Goal: Task Accomplishment & Management: Use online tool/utility

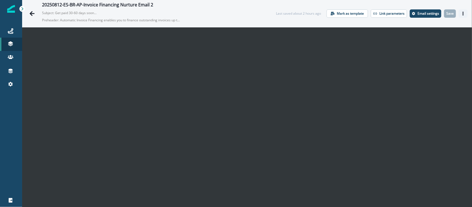
click at [460, 17] on button "Actions" at bounding box center [463, 13] width 9 height 8
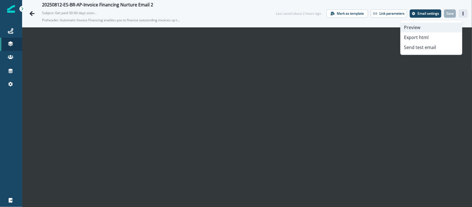
click at [448, 25] on button "Preview" at bounding box center [431, 28] width 61 height 10
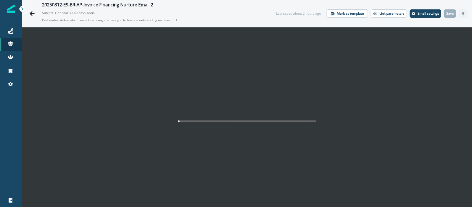
click at [463, 15] on icon "Actions" at bounding box center [463, 14] width 1 height 4
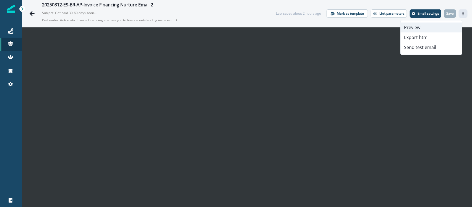
click at [432, 24] on button "Preview" at bounding box center [431, 28] width 61 height 10
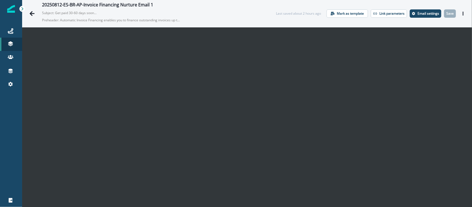
drag, startPoint x: 459, startPoint y: 15, endPoint x: 457, endPoint y: 22, distance: 7.3
click at [462, 16] on button "Actions" at bounding box center [463, 13] width 9 height 8
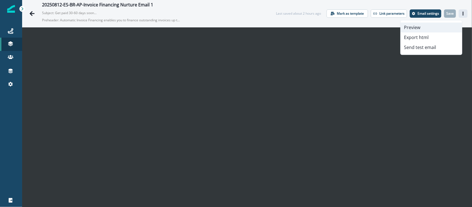
click at [444, 24] on button "Preview" at bounding box center [431, 28] width 61 height 10
